Goal: Find contact information: Find contact information

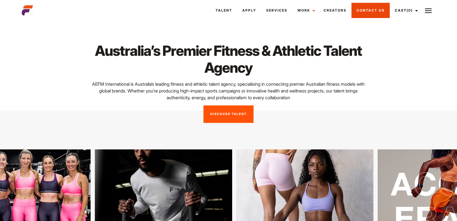
click at [383, 8] on link "Contact Us" at bounding box center [371, 10] width 38 height 15
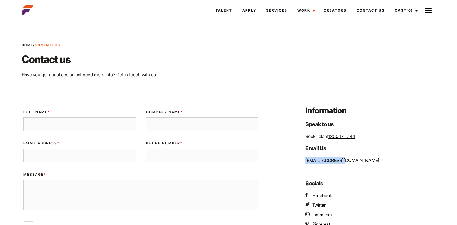
drag, startPoint x: 348, startPoint y: 162, endPoint x: 305, endPoint y: 162, distance: 43.4
click at [305, 162] on div "Information Speak to us Book Talent 1300 17 17 44 Email Us [EMAIL_ADDRESS][DOMA…" at bounding box center [369, 189] width 140 height 168
copy link "[EMAIL_ADDRESS][DOMAIN_NAME]"
